Goal: Task Accomplishment & Management: Complete application form

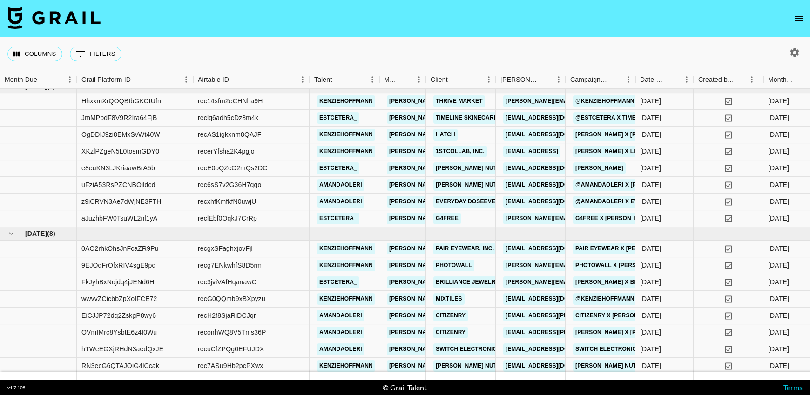
scroll to position [122, 0]
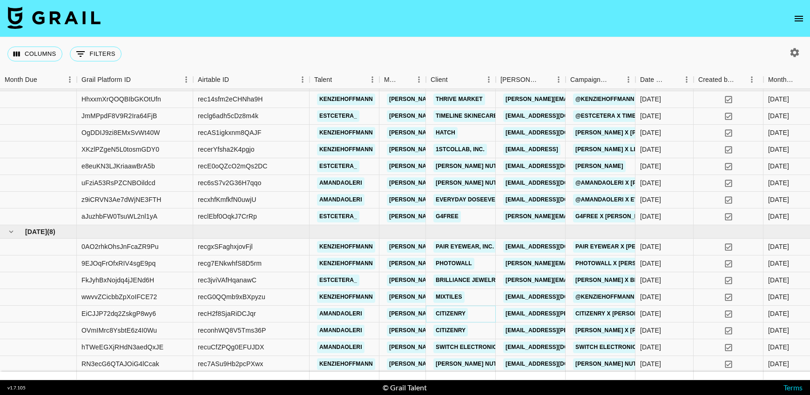
click at [449, 312] on link "Citizenry" at bounding box center [451, 314] width 34 height 12
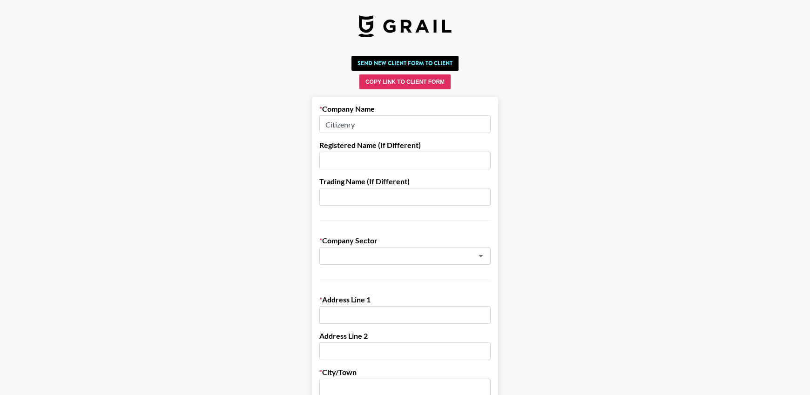
drag, startPoint x: 387, startPoint y: 124, endPoint x: 368, endPoint y: 93, distance: 36.6
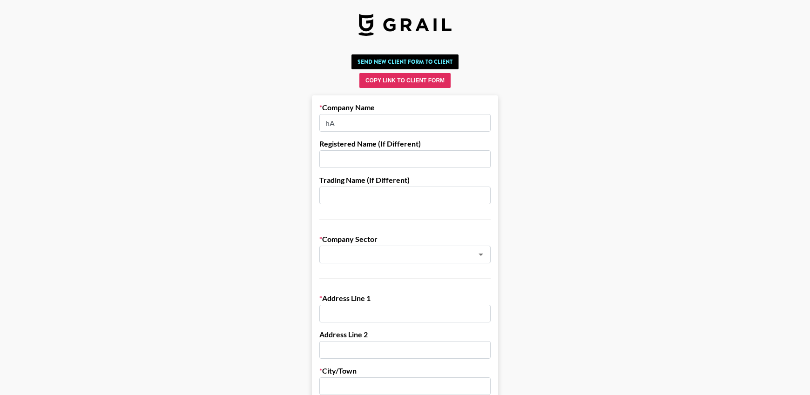
type input "h"
type input "G"
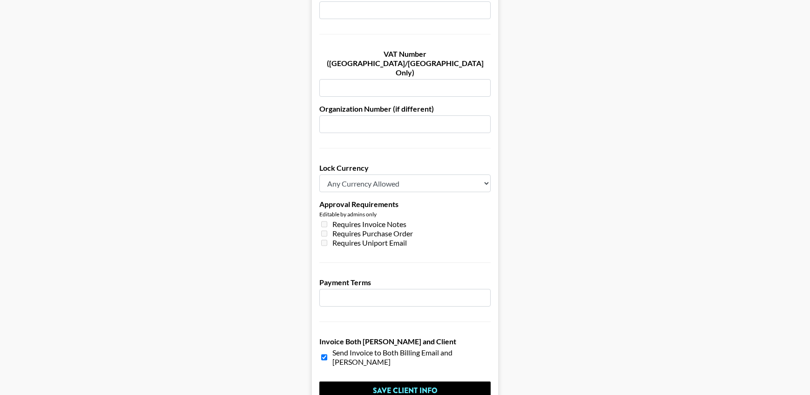
scroll to position [648, 0]
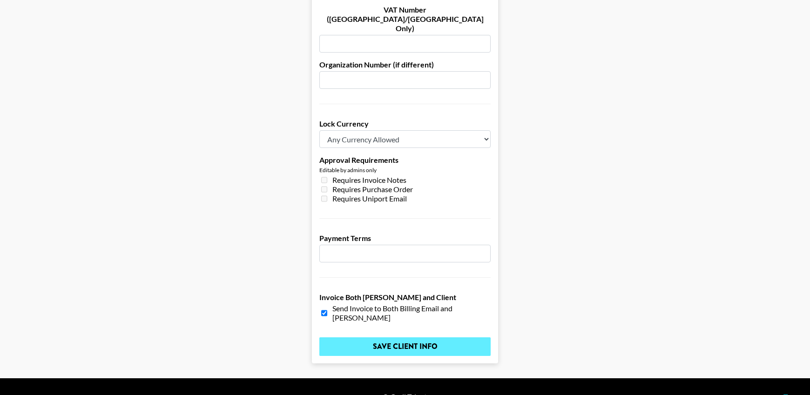
type input "Havenly"
click at [448, 338] on input "Save Client Info" at bounding box center [404, 347] width 171 height 19
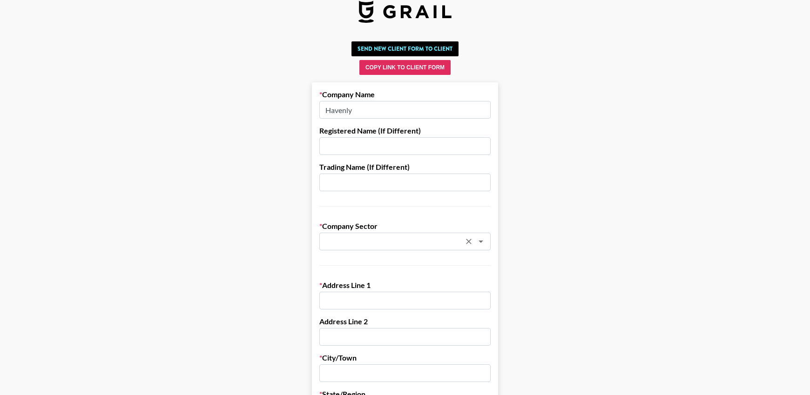
scroll to position [0, 0]
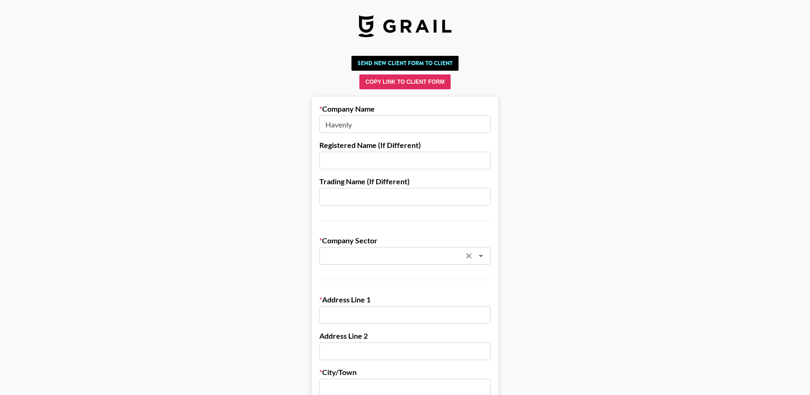
click at [483, 256] on icon "Open" at bounding box center [480, 256] width 11 height 11
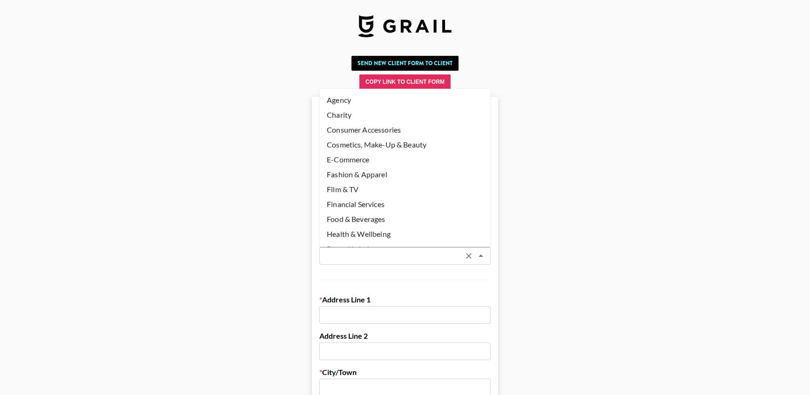
click at [354, 153] on li "E-Commerce" at bounding box center [404, 159] width 171 height 15
type input "E-Commerce"
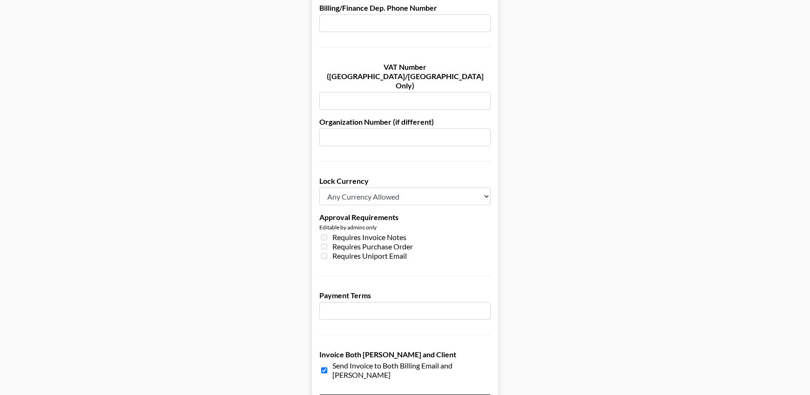
scroll to position [648, 0]
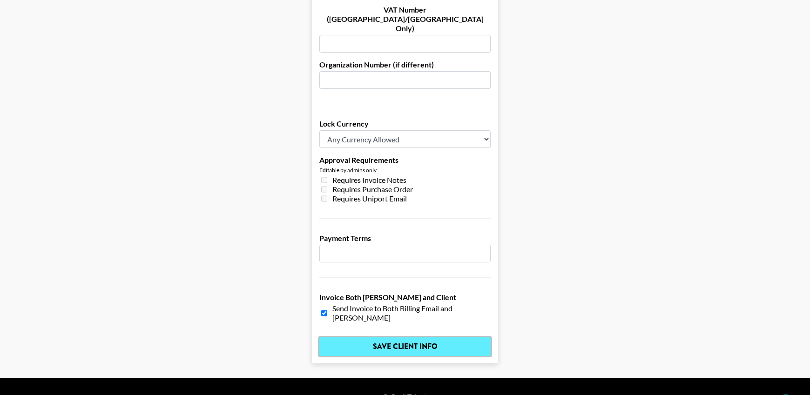
click at [394, 338] on input "Save Client Info" at bounding box center [404, 347] width 171 height 19
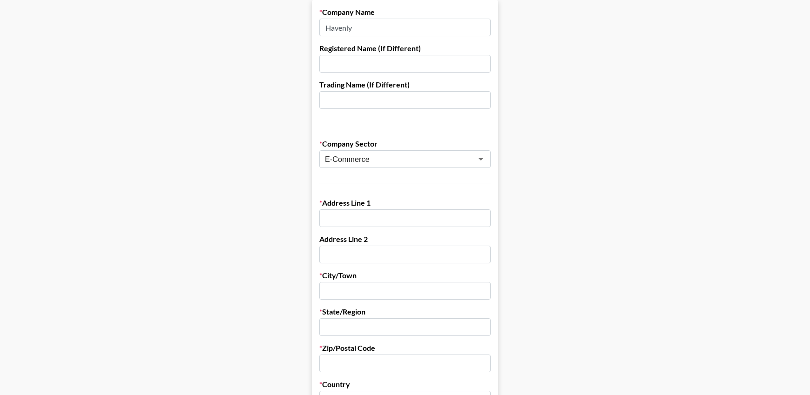
scroll to position [0, 0]
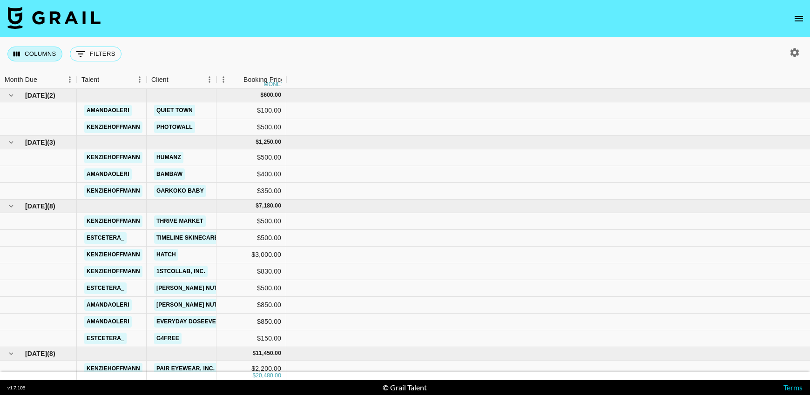
click at [40, 51] on button "Columns" at bounding box center [34, 54] width 55 height 15
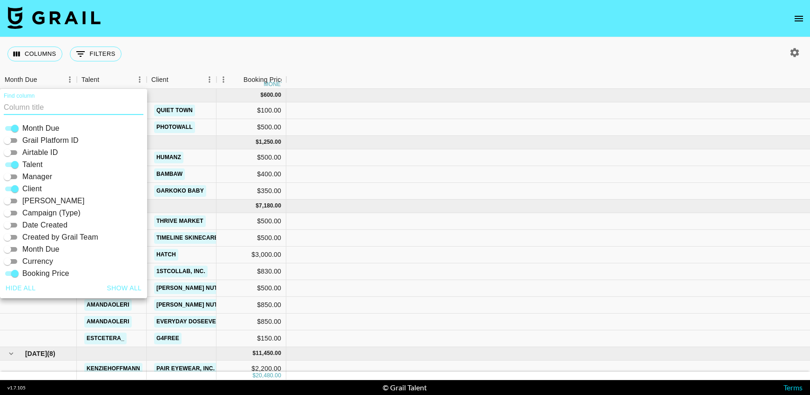
click at [123, 287] on button "Show all" at bounding box center [124, 288] width 42 height 17
checkbox input "true"
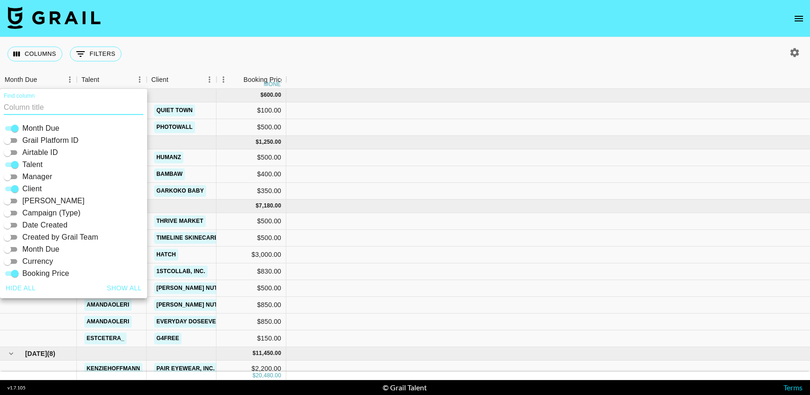
checkbox input "true"
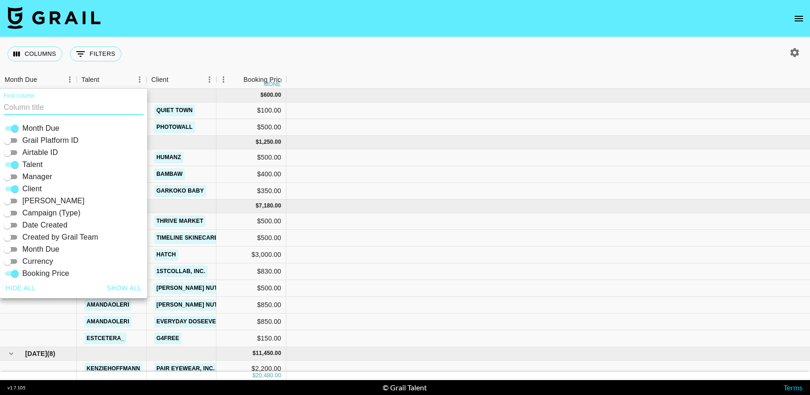
checkbox input "true"
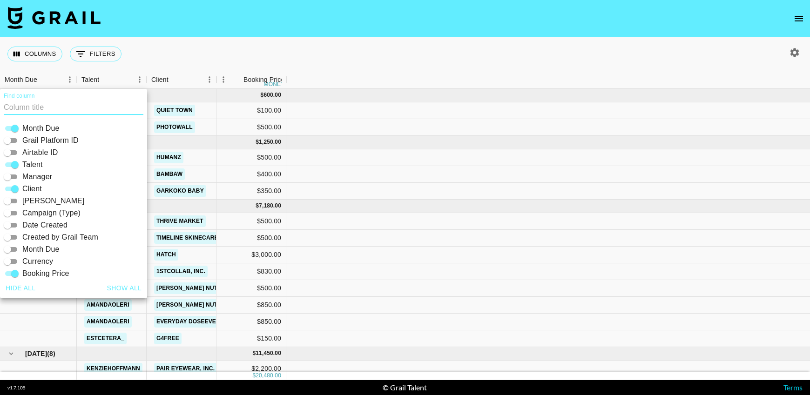
checkbox input "true"
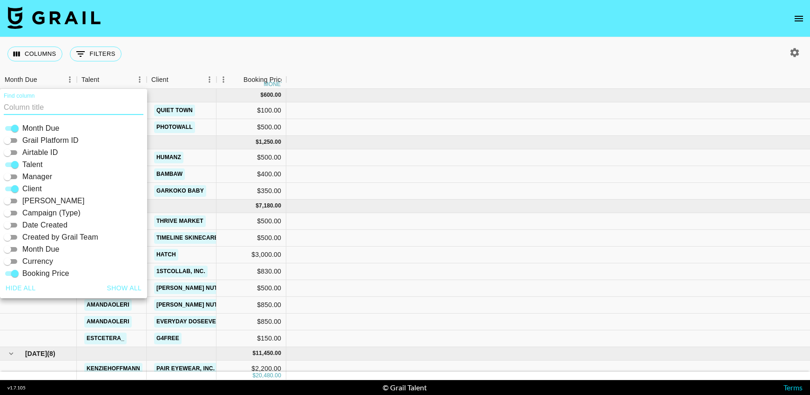
checkbox input "true"
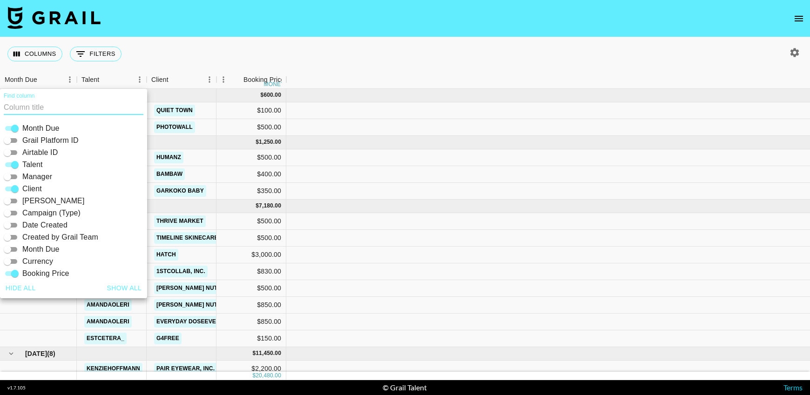
checkbox input "true"
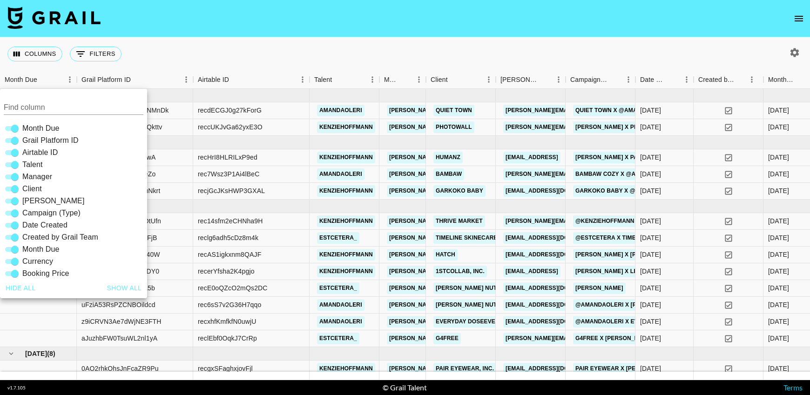
scroll to position [122, 0]
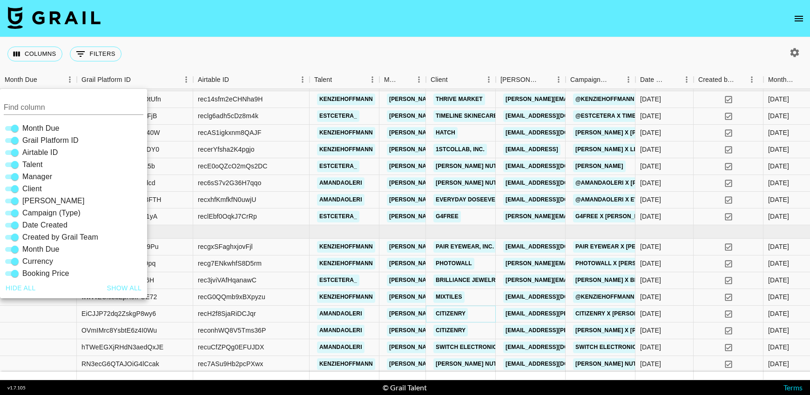
click at [450, 313] on link "Citizenry" at bounding box center [451, 314] width 34 height 12
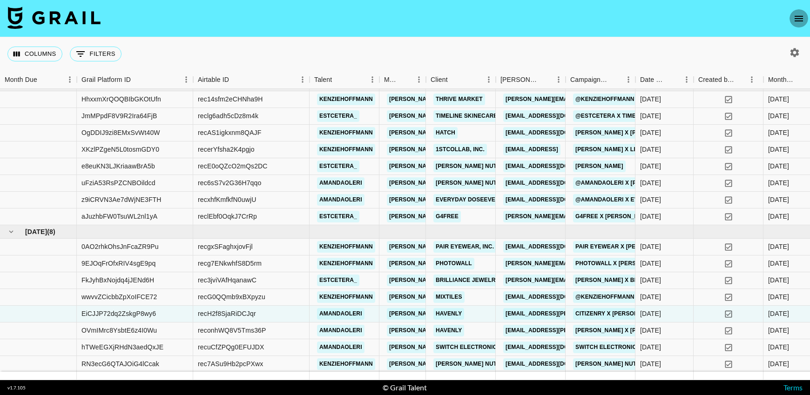
click at [798, 13] on icon "open drawer" at bounding box center [799, 18] width 11 height 11
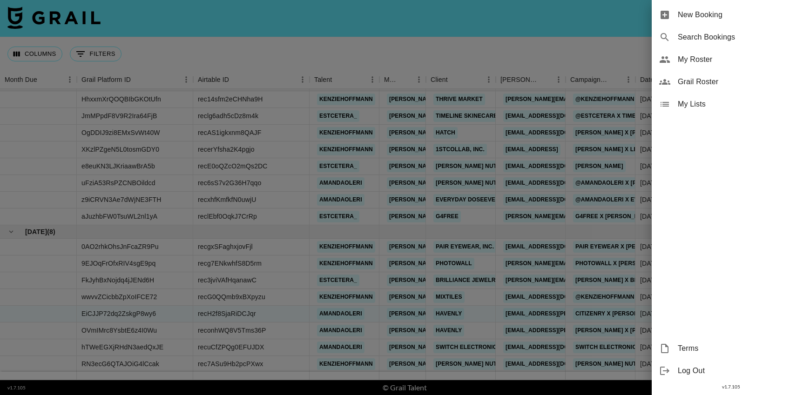
click at [738, 16] on span "New Booking" at bounding box center [740, 14] width 125 height 11
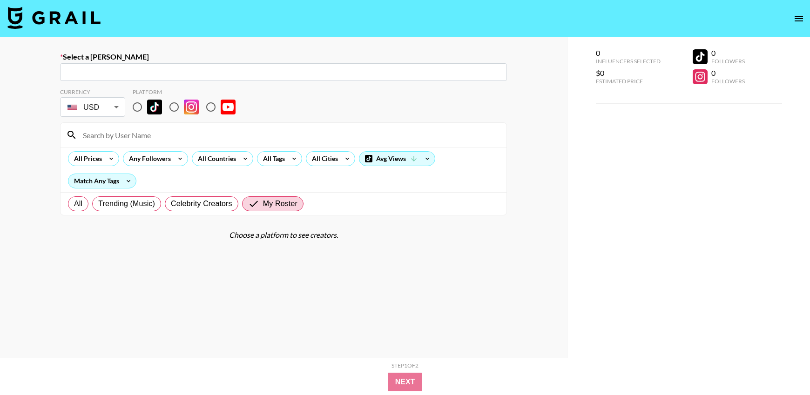
drag, startPoint x: 121, startPoint y: 73, endPoint x: 134, endPoint y: 68, distance: 14.0
click at [121, 72] on input "text" at bounding box center [284, 72] width 436 height 11
click at [134, 68] on input "alexia" at bounding box center [284, 72] width 436 height 11
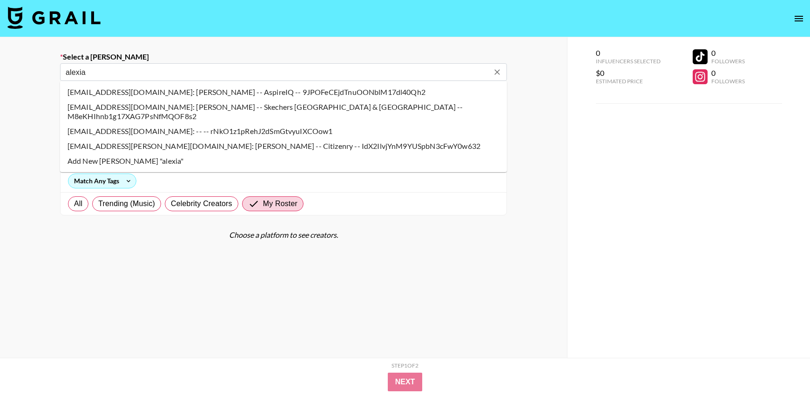
click at [130, 139] on li "alexia.flores@havenly.com: Alexia Flores -- Citizenry -- IdX2IlvjYnM9YUSpbN3cFw…" at bounding box center [283, 146] width 447 height 15
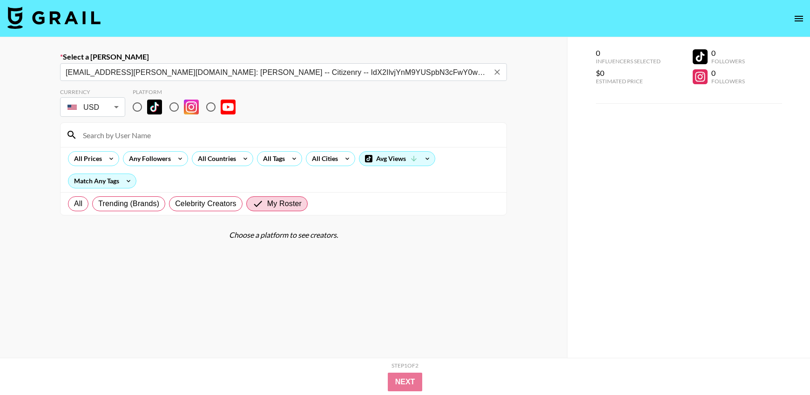
type input "alexia.flores@havenly.com: Alexia Flores -- Citizenry -- IdX2IlvjYnM9YUSpbN3cFw…"
click at [136, 110] on input "radio" at bounding box center [138, 107] width 20 height 20
radio input "true"
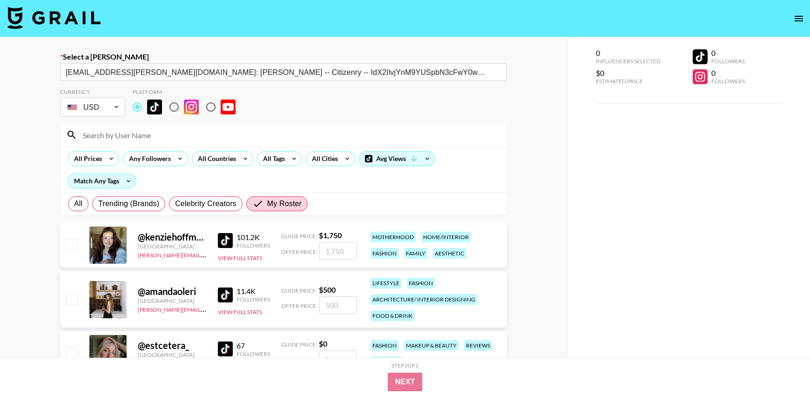
click at [72, 244] on input "checkbox" at bounding box center [71, 244] width 11 height 11
checkbox input "true"
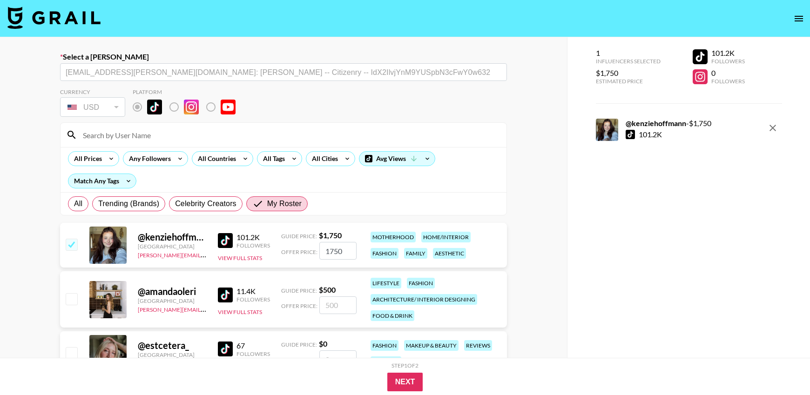
drag, startPoint x: 348, startPoint y: 255, endPoint x: 302, endPoint y: 247, distance: 46.8
click at [302, 247] on div "Offer Price: 1750" at bounding box center [318, 251] width 75 height 18
type input "2500"
click at [495, 119] on section "Currency USD USD ​ Platform All Prices Any Followers All Countries All Tags All…" at bounding box center [283, 148] width 447 height 135
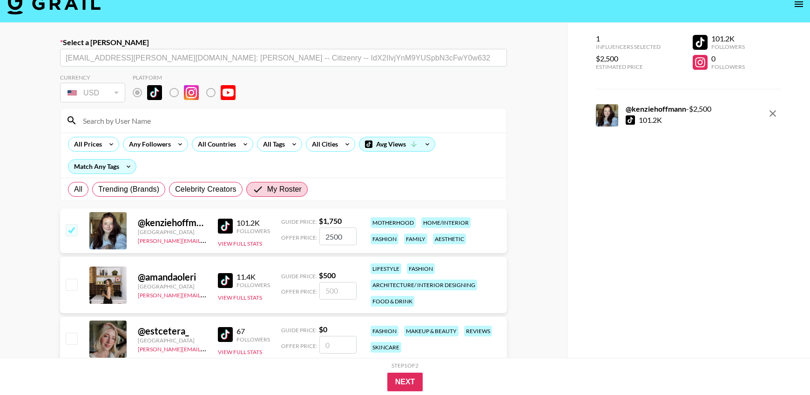
scroll to position [66, 0]
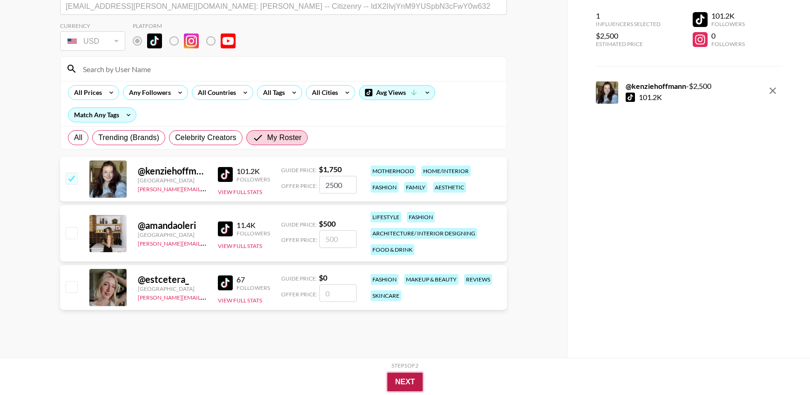
click at [407, 381] on button "Next" at bounding box center [405, 382] width 36 height 19
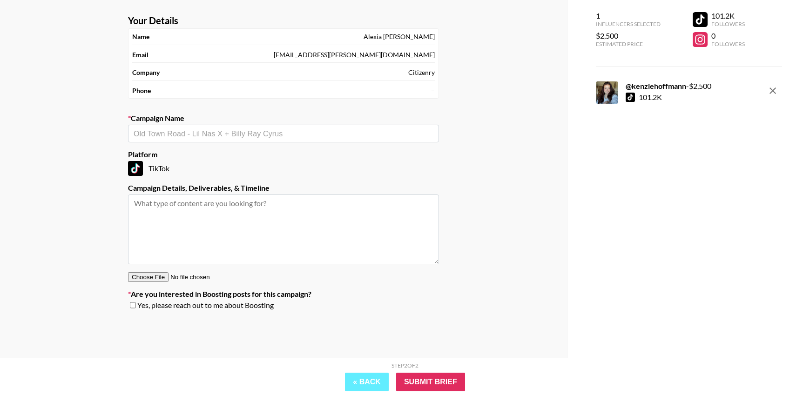
scroll to position [37, 0]
click at [361, 134] on input "text" at bounding box center [284, 134] width 300 height 11
click at [395, 151] on li "Add New Campaign: "The Inside x Kenzie"" at bounding box center [283, 152] width 311 height 15
type input "The Inside x [PERSON_NAME]"
click at [428, 74] on div "Citizenry" at bounding box center [421, 72] width 27 height 8
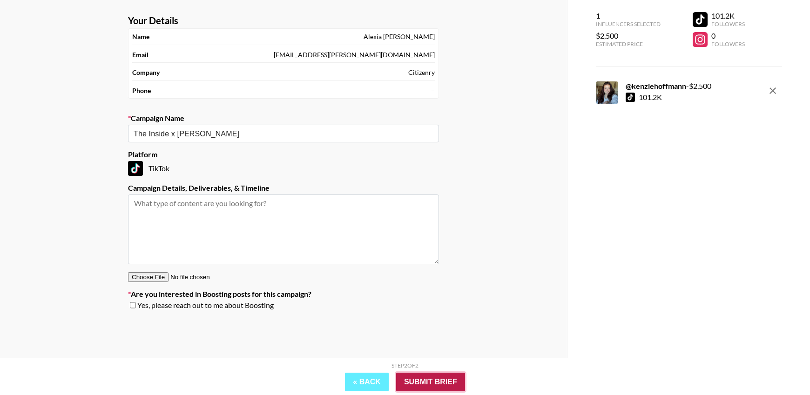
click at [428, 380] on input "Submit Brief" at bounding box center [430, 382] width 69 height 19
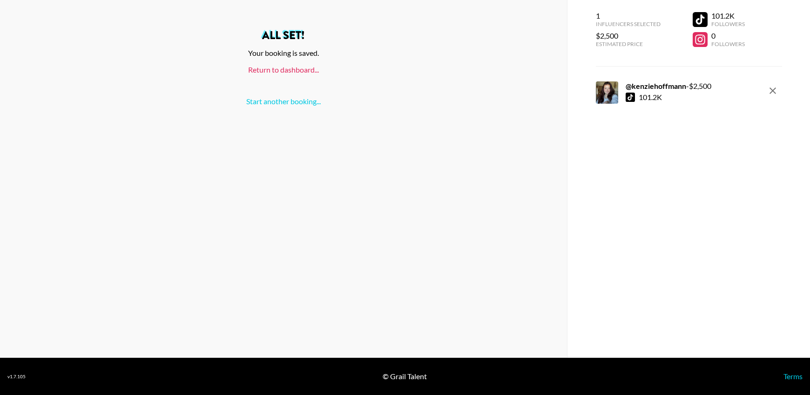
click at [286, 73] on link "Return to dashboard..." at bounding box center [283, 69] width 71 height 9
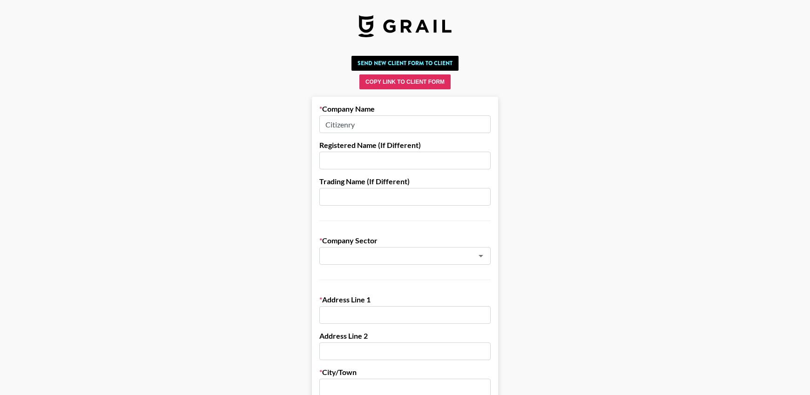
drag, startPoint x: 373, startPoint y: 128, endPoint x: 307, endPoint y: 124, distance: 65.7
type input "Havenly"
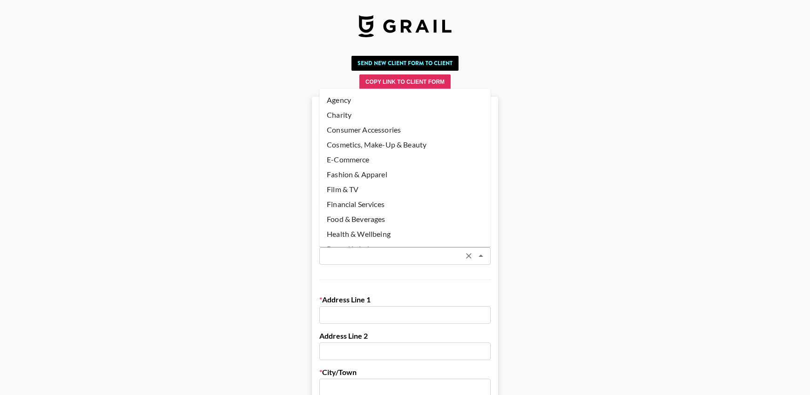
click at [375, 256] on input "text" at bounding box center [393, 256] width 136 height 11
click at [378, 157] on li "E-Commerce" at bounding box center [404, 159] width 171 height 15
type input "E-Commerce"
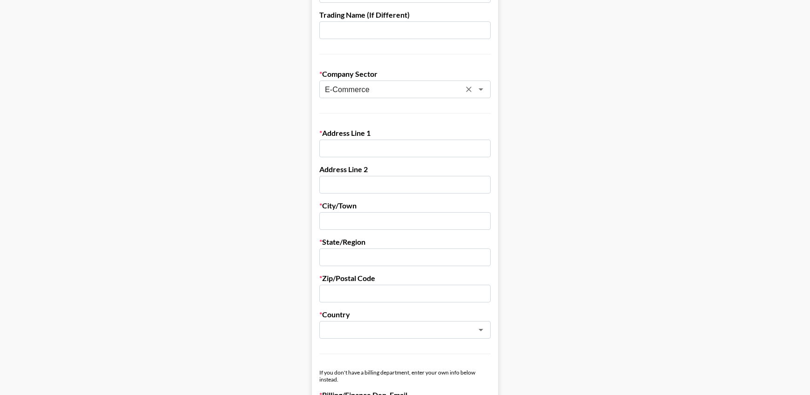
scroll to position [172, 0]
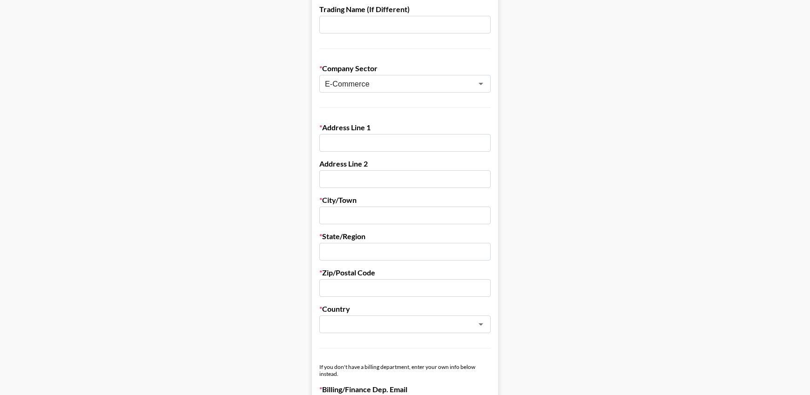
click at [449, 141] on input "text" at bounding box center [404, 143] width 171 height 18
paste input "3200 E Cherry Creek South Drive"
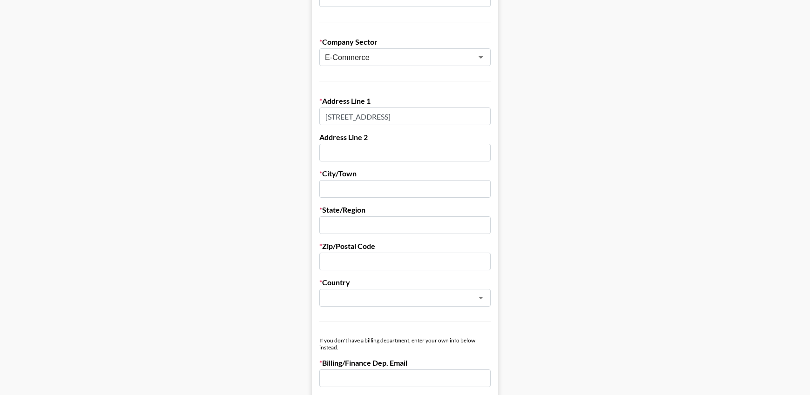
scroll to position [200, 0]
type input "3200 E Cherry Creek South Drive"
click at [355, 150] on input "text" at bounding box center [404, 152] width 171 height 18
paste input "Suite 210"
type input "Suite 210"
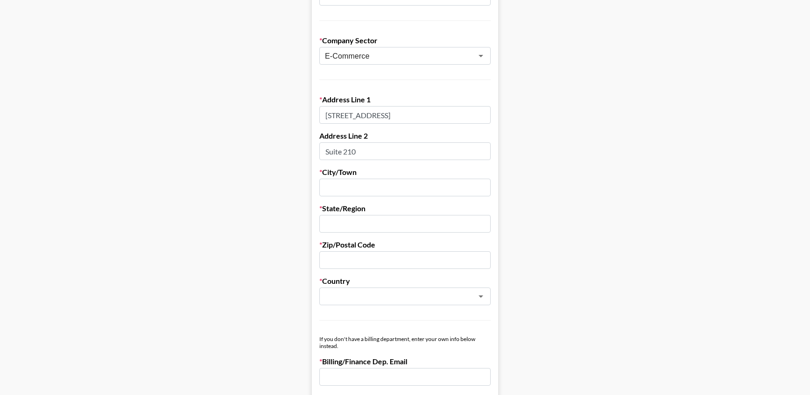
click at [346, 188] on input "text" at bounding box center [404, 188] width 171 height 18
type input "Denver"
click at [354, 224] on input "text" at bounding box center [404, 224] width 171 height 18
type input "Colorado"
drag, startPoint x: 458, startPoint y: 118, endPoint x: 445, endPoint y: 89, distance: 31.9
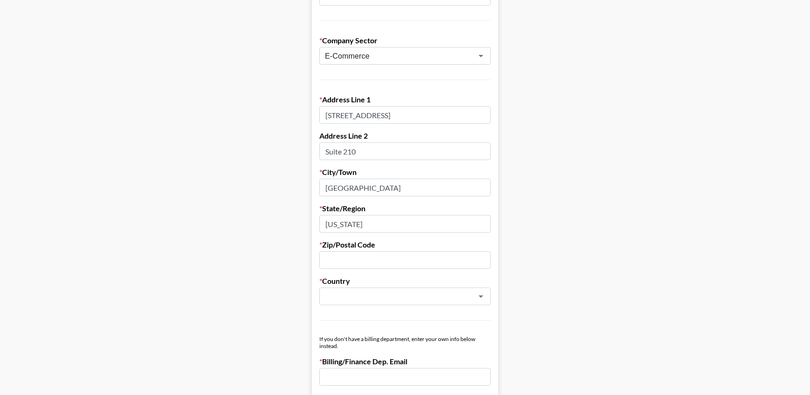
click at [445, 89] on form "Company Name Havenly Registered Name (If Different) Trading Name (If Different)…" at bounding box center [405, 354] width 186 height 915
click at [349, 263] on input "text" at bounding box center [404, 260] width 171 height 18
click at [481, 292] on icon "Open" at bounding box center [480, 296] width 11 height 11
type input "80209"
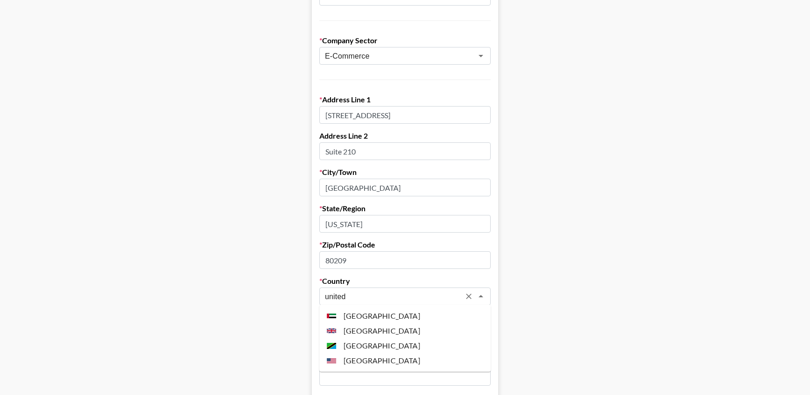
click at [364, 360] on li "United States" at bounding box center [404, 360] width 171 height 15
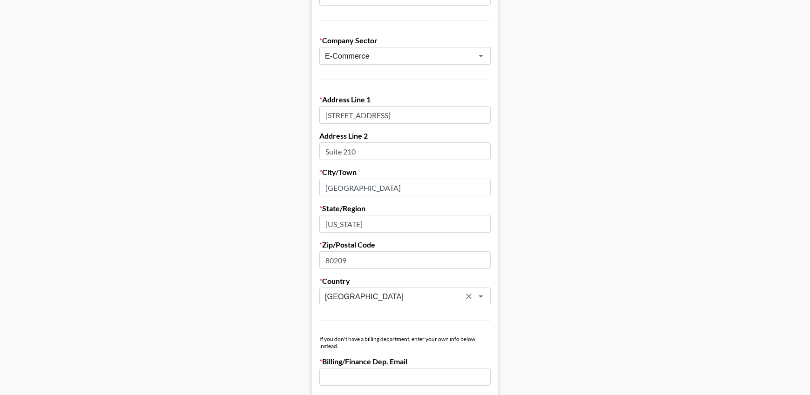
type input "United States"
click at [554, 305] on main "Send New Client Form to Client Copy Link to Client Form Company Name Havenly Re…" at bounding box center [404, 331] width 795 height 959
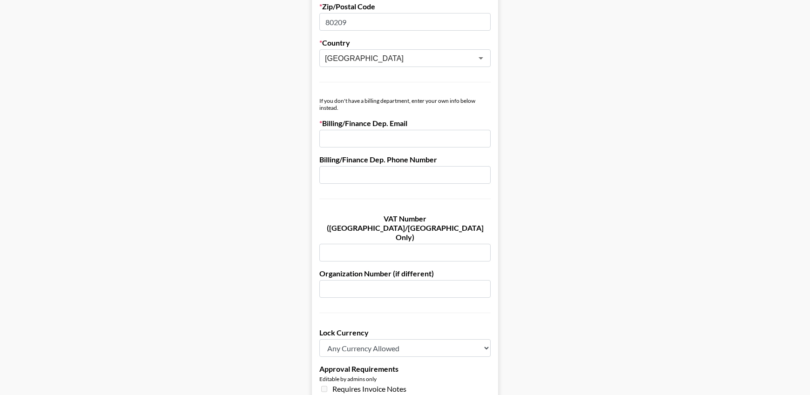
scroll to position [453, 0]
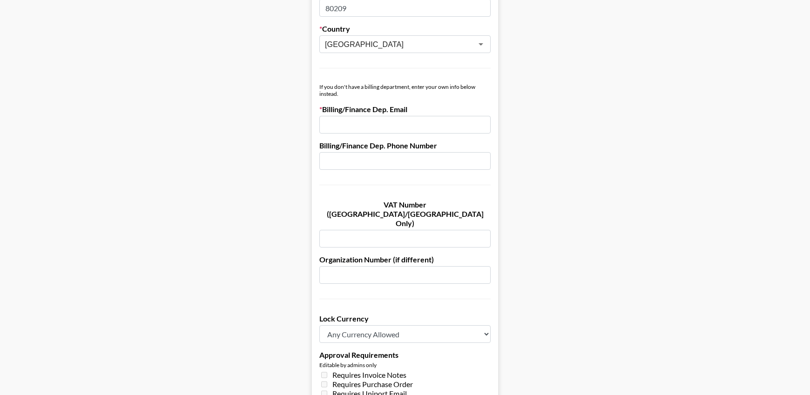
click at [365, 125] on input "email" at bounding box center [404, 125] width 171 height 18
paste input "[EMAIL_ADDRESS][PERSON_NAME][DOMAIN_NAME]"
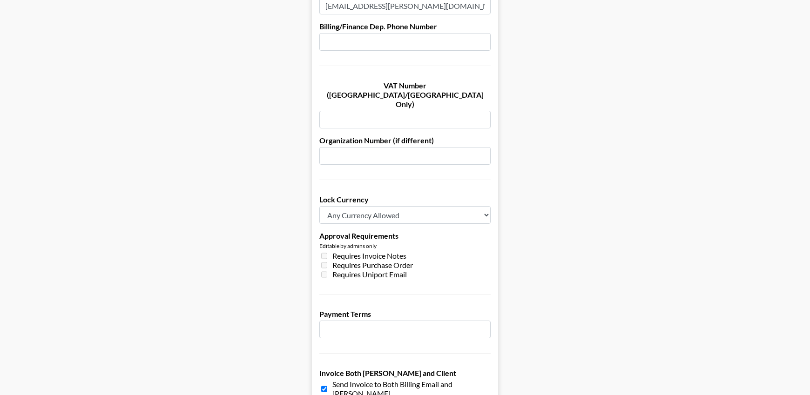
scroll to position [648, 0]
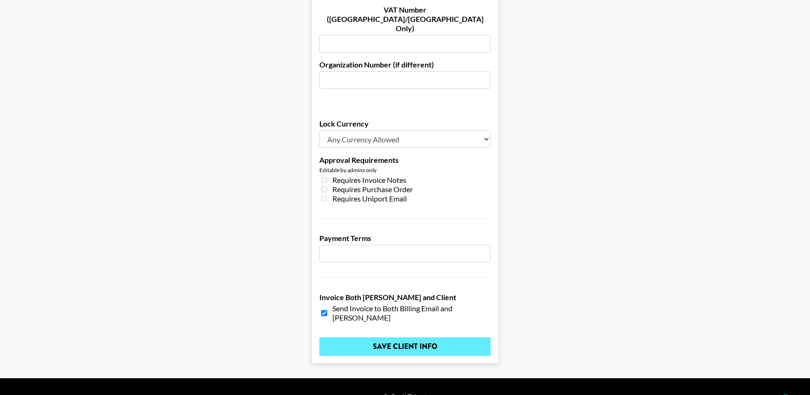
type input "[EMAIL_ADDRESS][PERSON_NAME][DOMAIN_NAME]"
click at [414, 338] on input "Save Client Info" at bounding box center [404, 347] width 171 height 19
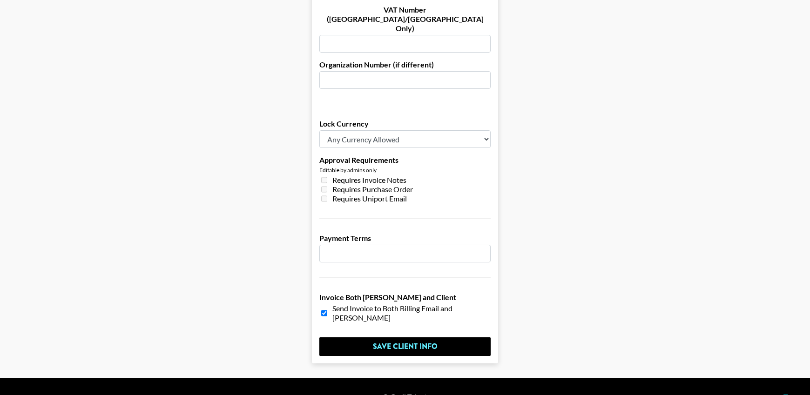
scroll to position [0, 0]
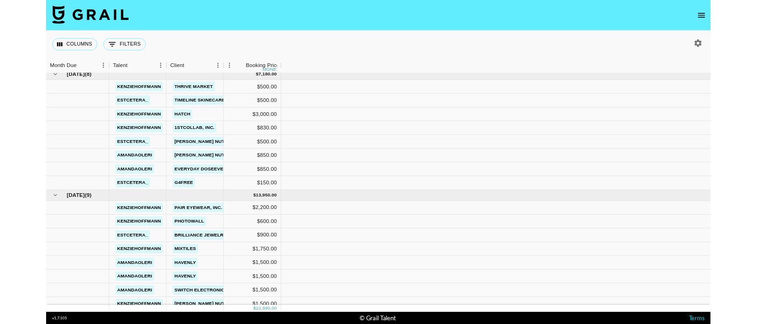
scroll to position [138, 0]
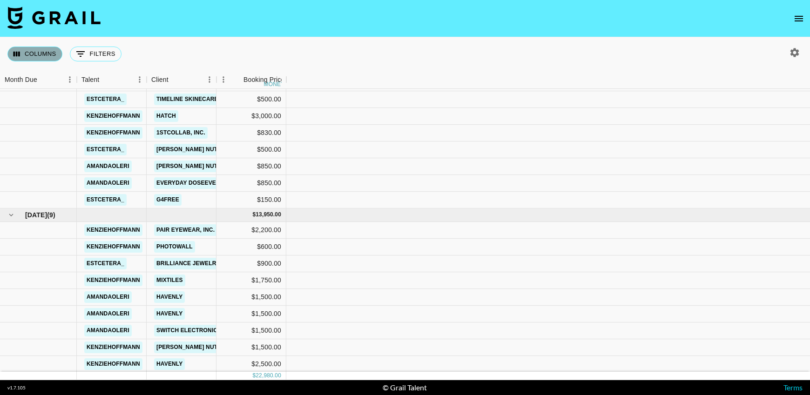
click at [28, 57] on button "Columns" at bounding box center [34, 54] width 55 height 15
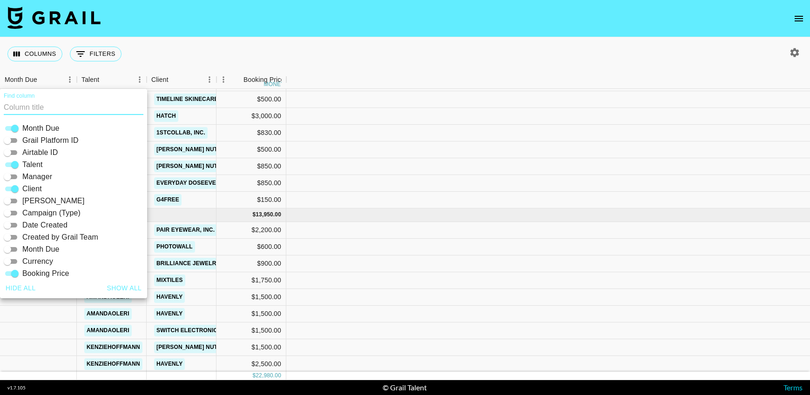
click at [133, 290] on button "Show all" at bounding box center [124, 288] width 42 height 17
checkbox input "true"
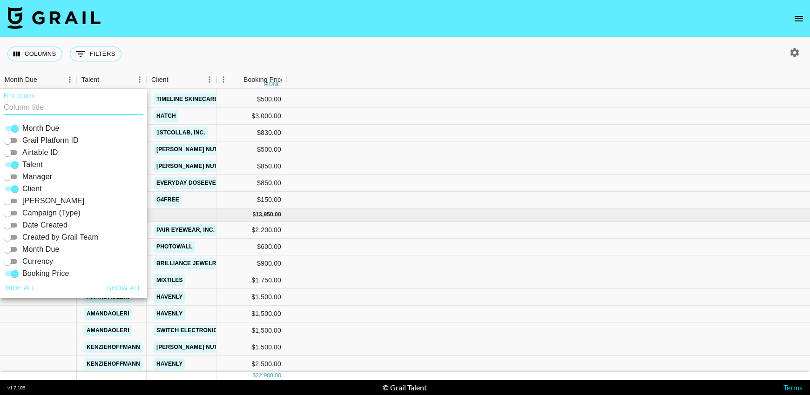
checkbox input "true"
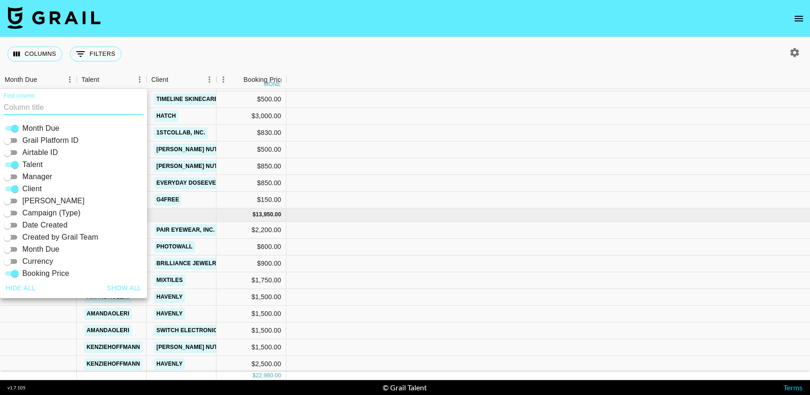
checkbox input "true"
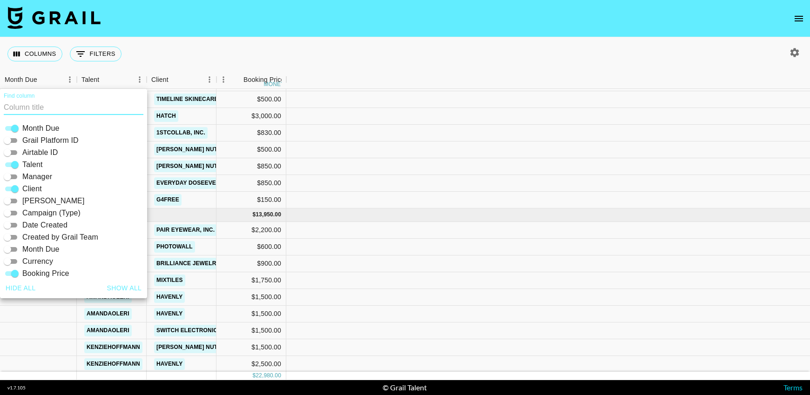
checkbox input "true"
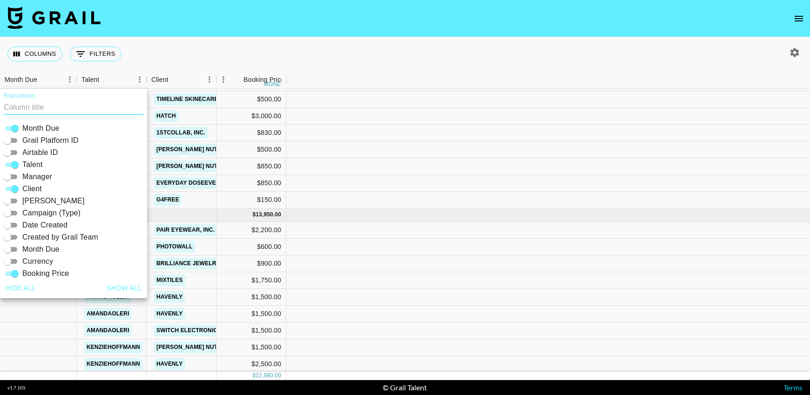
checkbox input "true"
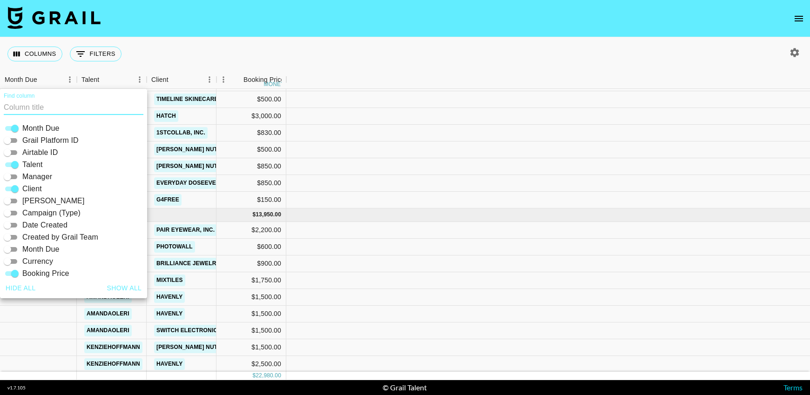
checkbox input "true"
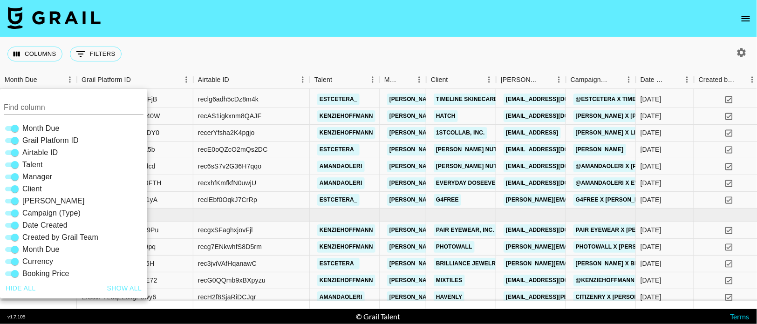
click at [483, 35] on nav at bounding box center [378, 18] width 757 height 37
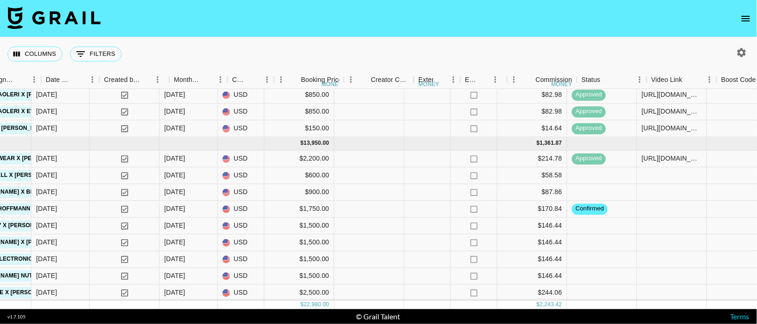
scroll to position [210, 640]
